Goal: Entertainment & Leisure: Consume media (video, audio)

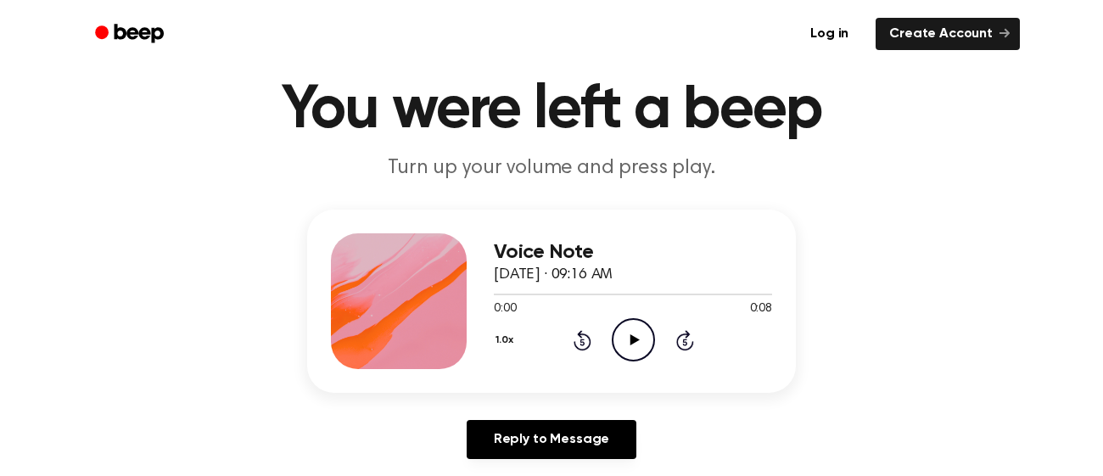
click at [632, 347] on icon "Play Audio" at bounding box center [633, 339] width 43 height 43
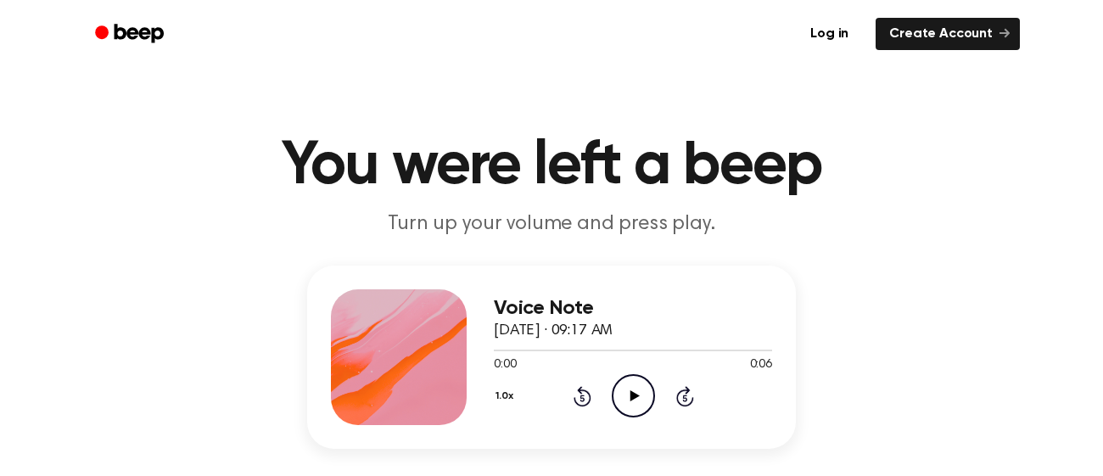
click at [630, 393] on icon at bounding box center [634, 395] width 9 height 11
click at [623, 389] on icon "Play Audio" at bounding box center [633, 395] width 43 height 43
click at [643, 384] on icon "Play Audio" at bounding box center [633, 395] width 43 height 43
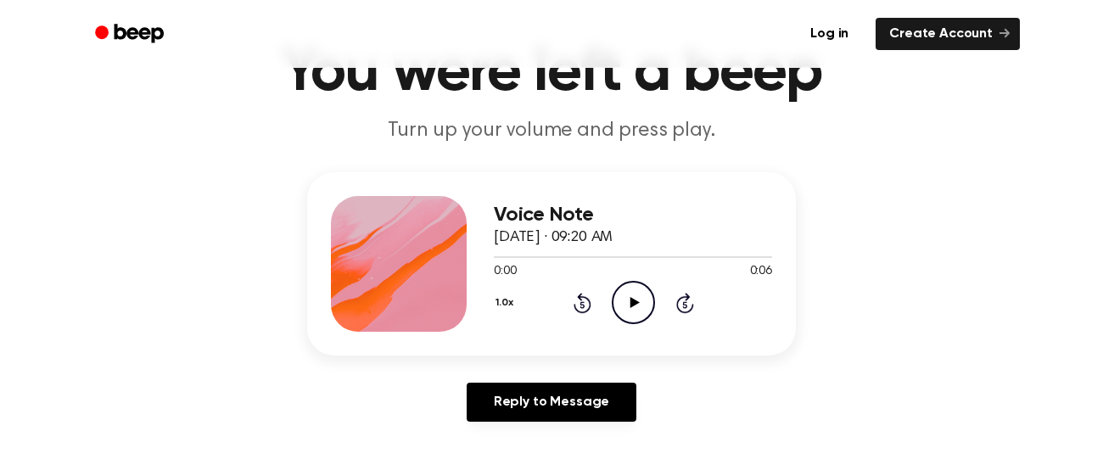
scroll to position [137, 0]
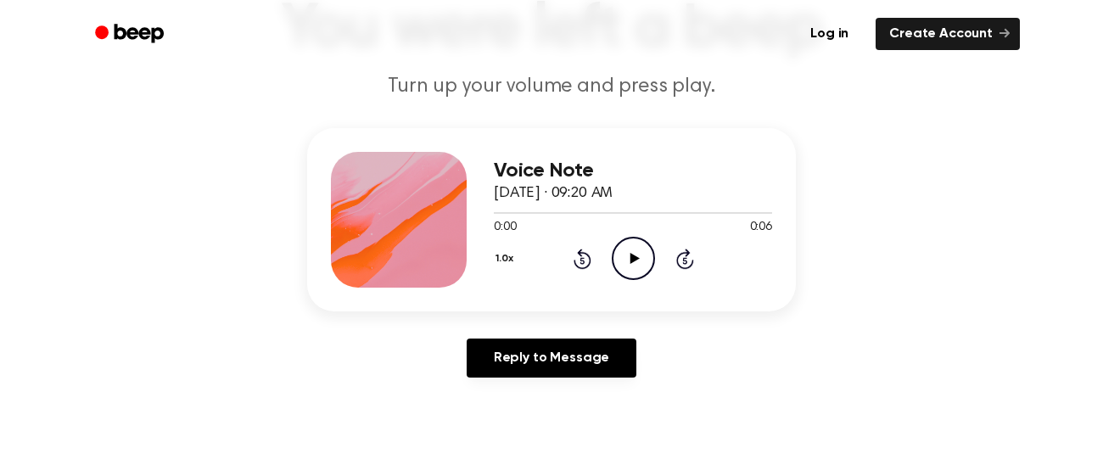
click at [637, 251] on icon "Play Audio" at bounding box center [633, 258] width 43 height 43
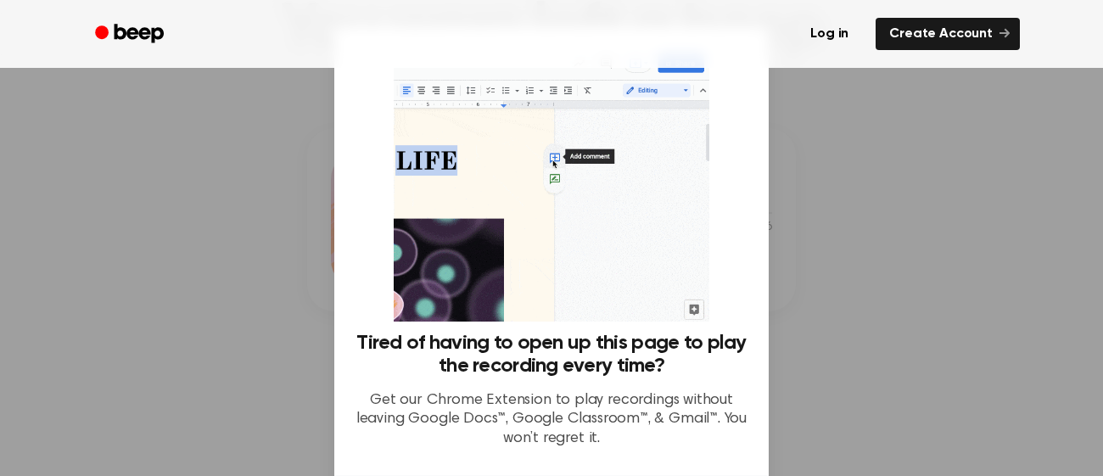
click at [817, 245] on div at bounding box center [551, 238] width 1103 height 476
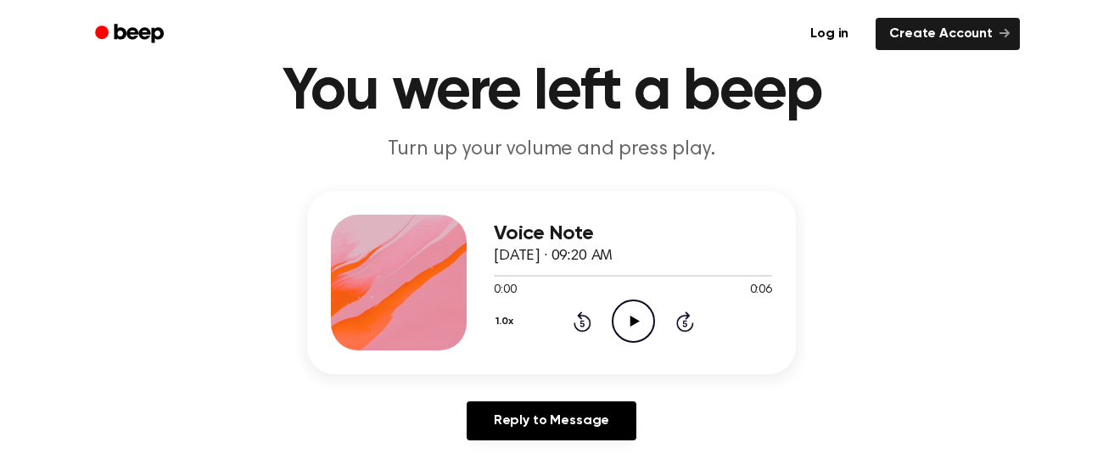
scroll to position [79, 0]
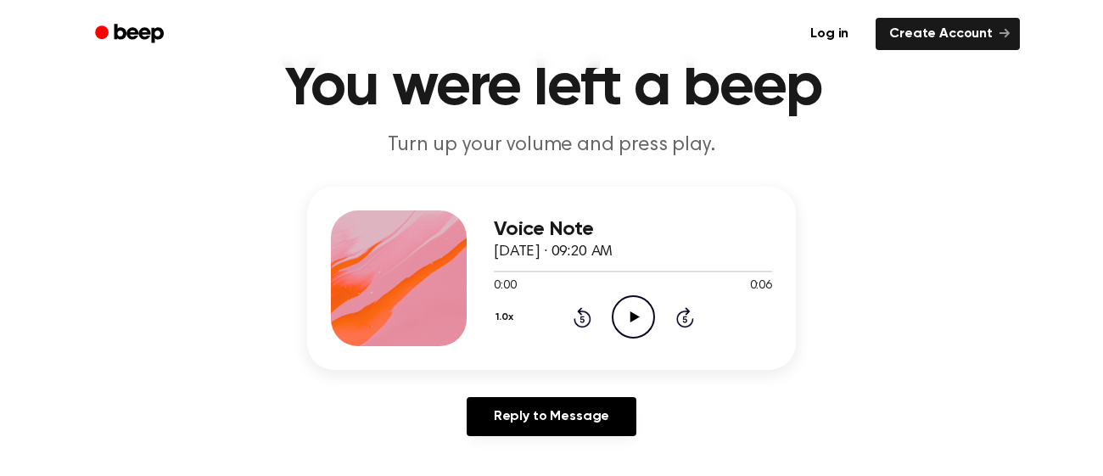
click at [640, 311] on icon "Play Audio" at bounding box center [633, 316] width 43 height 43
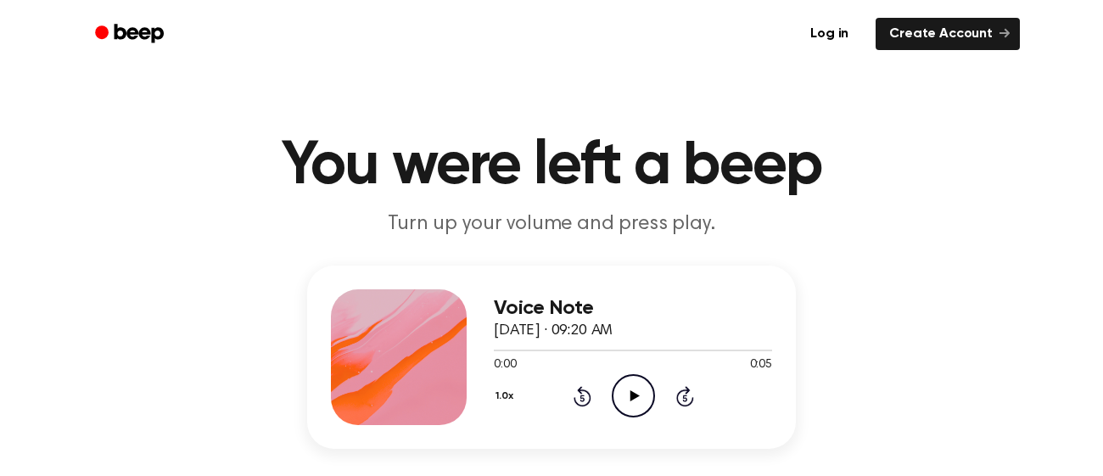
click at [633, 378] on icon "Play Audio" at bounding box center [633, 395] width 43 height 43
click at [627, 384] on icon "Play Audio" at bounding box center [633, 395] width 43 height 43
click at [622, 382] on icon "Play Audio" at bounding box center [633, 395] width 43 height 43
click at [624, 395] on icon "Play Audio" at bounding box center [633, 395] width 43 height 43
click at [624, 390] on icon "Play Audio" at bounding box center [633, 395] width 43 height 43
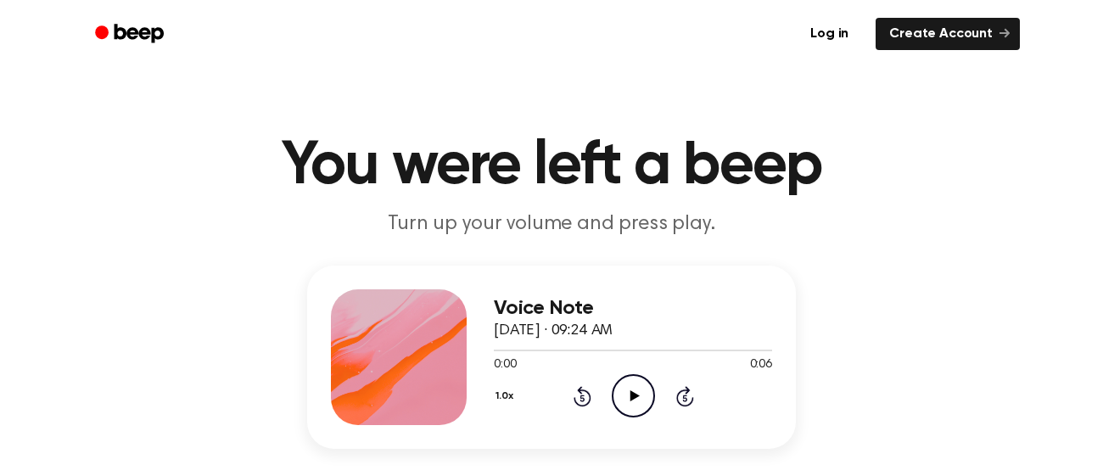
click at [627, 394] on icon "Play Audio" at bounding box center [633, 395] width 43 height 43
